Goal: Transaction & Acquisition: Purchase product/service

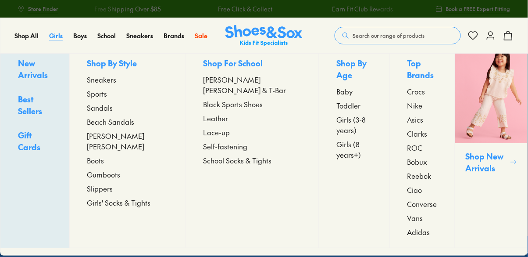
click at [54, 39] on span "Girls" at bounding box center [56, 35] width 14 height 9
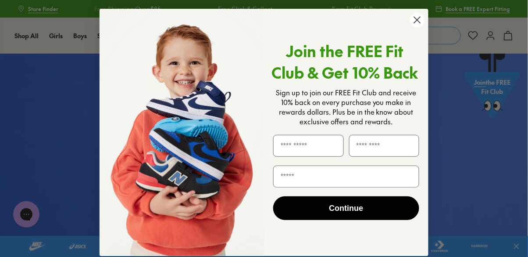
click at [410, 15] on circle "Close dialog" at bounding box center [417, 20] width 14 height 14
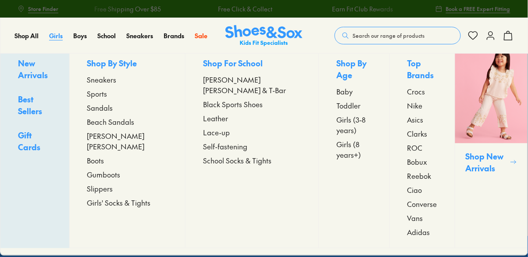
click at [53, 38] on span "Girls" at bounding box center [56, 35] width 14 height 9
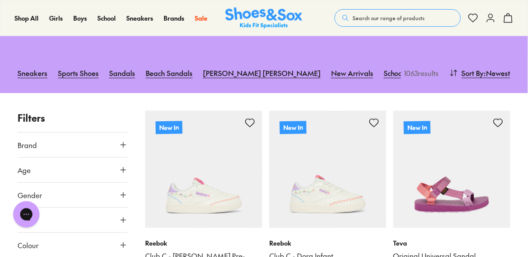
scroll to position [0, 13]
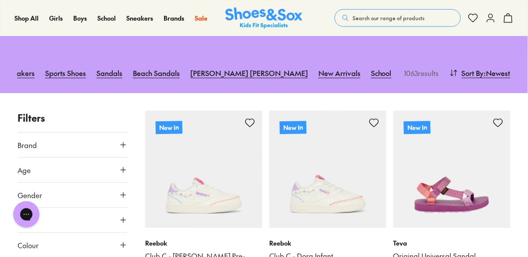
click at [217, 70] on link "[PERSON_NAME] [PERSON_NAME]" at bounding box center [249, 72] width 118 height 19
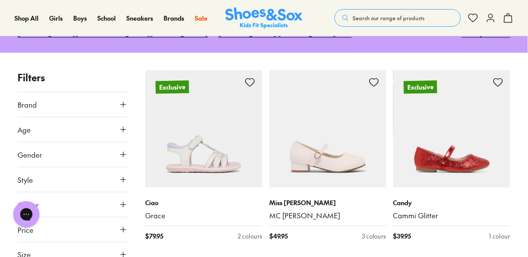
click at [334, 152] on img at bounding box center [327, 128] width 117 height 117
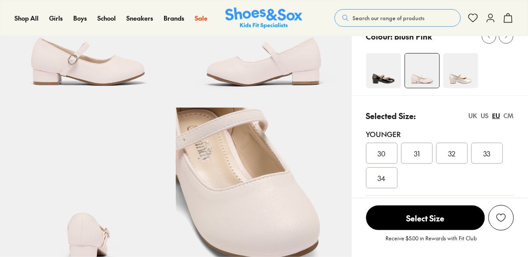
select select "*"
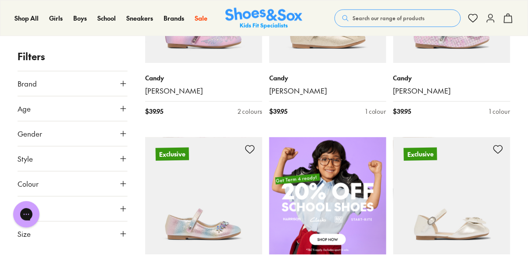
scroll to position [448, 0]
click at [95, 233] on button "Size" at bounding box center [73, 233] width 110 height 25
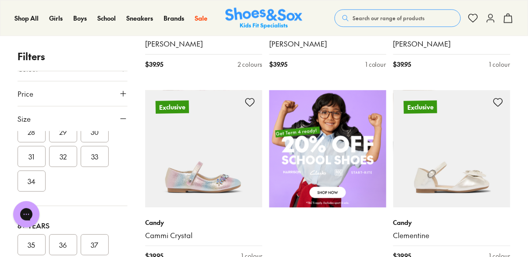
scroll to position [253, 0]
click at [65, 254] on button "39" at bounding box center [63, 253] width 28 height 21
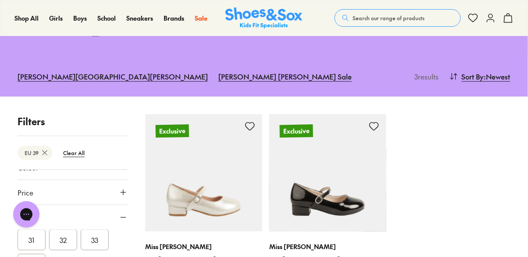
scroll to position [89, 0]
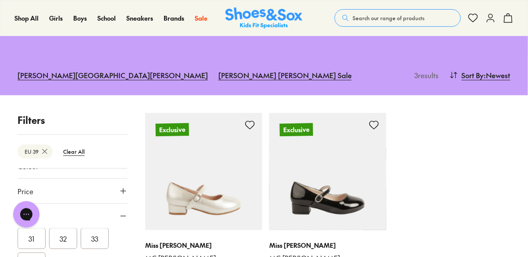
click at [210, 169] on img at bounding box center [203, 171] width 117 height 117
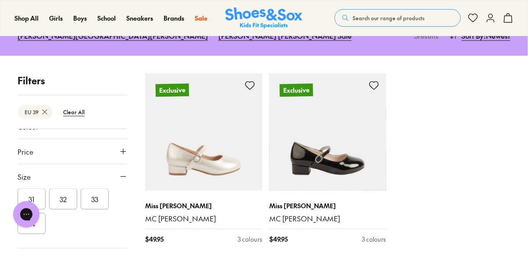
scroll to position [132, 0]
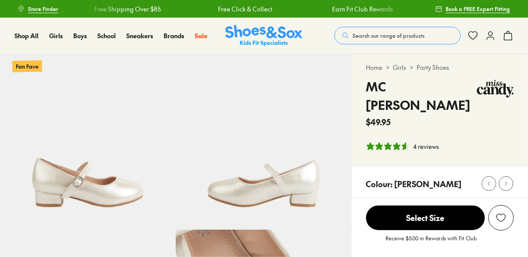
select select "*"
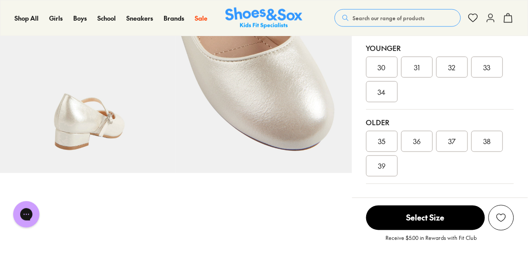
scroll to position [234, 0]
click at [382, 160] on span "39" at bounding box center [381, 165] width 7 height 11
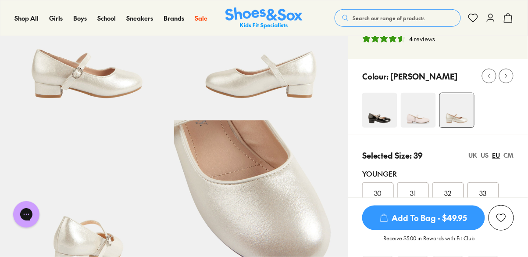
scroll to position [131, 0]
